Goal: Information Seeking & Learning: Learn about a topic

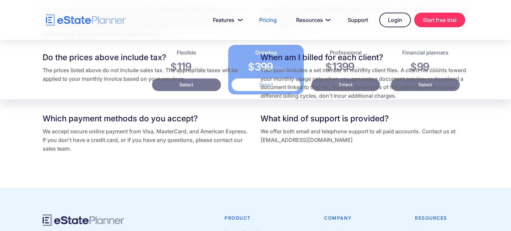
scroll to position [1487, 0]
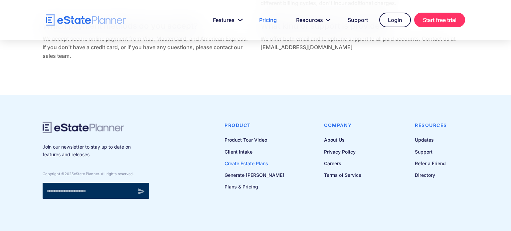
click at [247, 162] on link "Create Estate Plans" at bounding box center [255, 163] width 60 height 8
